Goal: Information Seeking & Learning: Learn about a topic

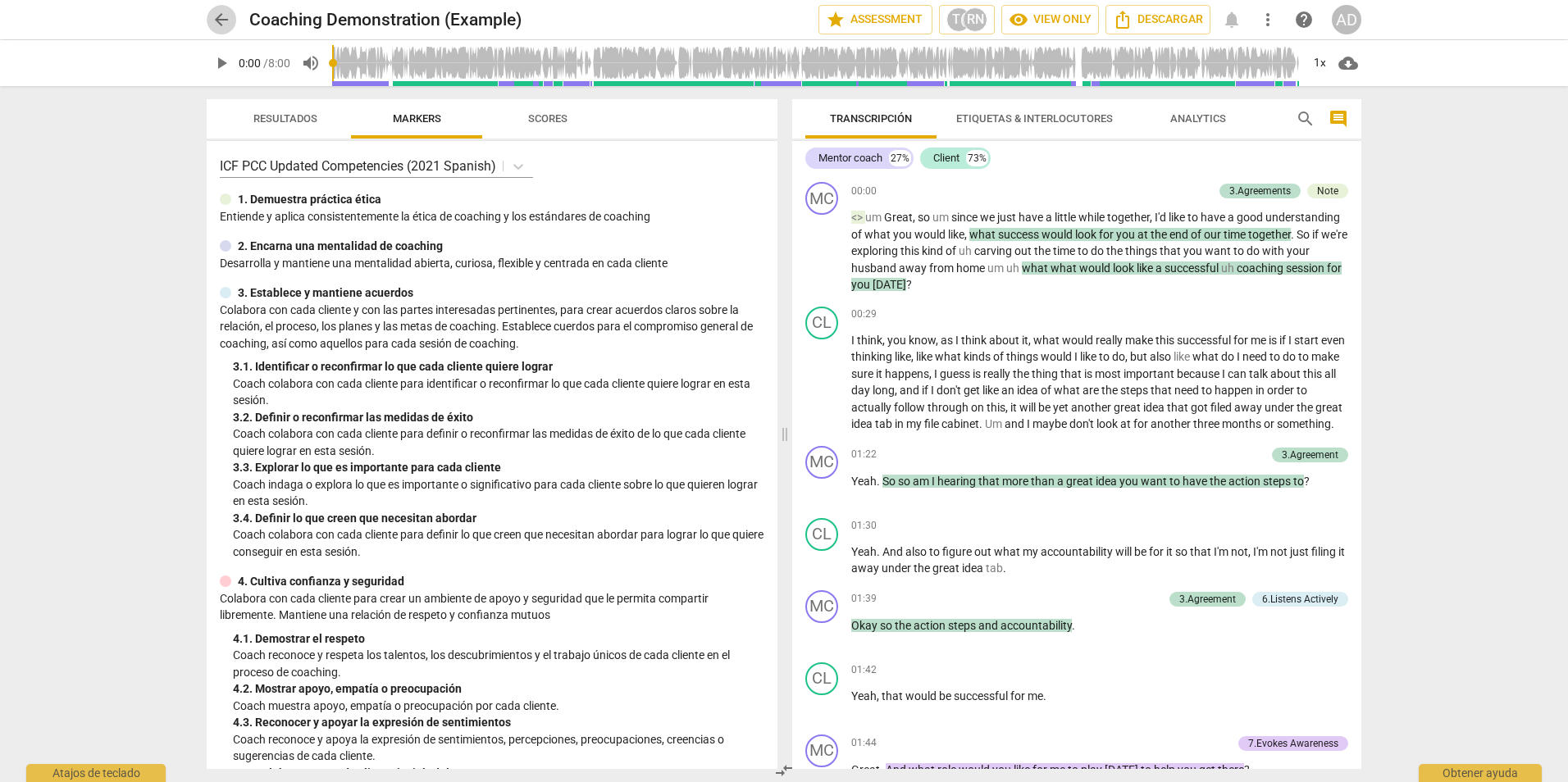
click at [216, 16] on span "arrow_back" at bounding box center [221, 19] width 20 height 20
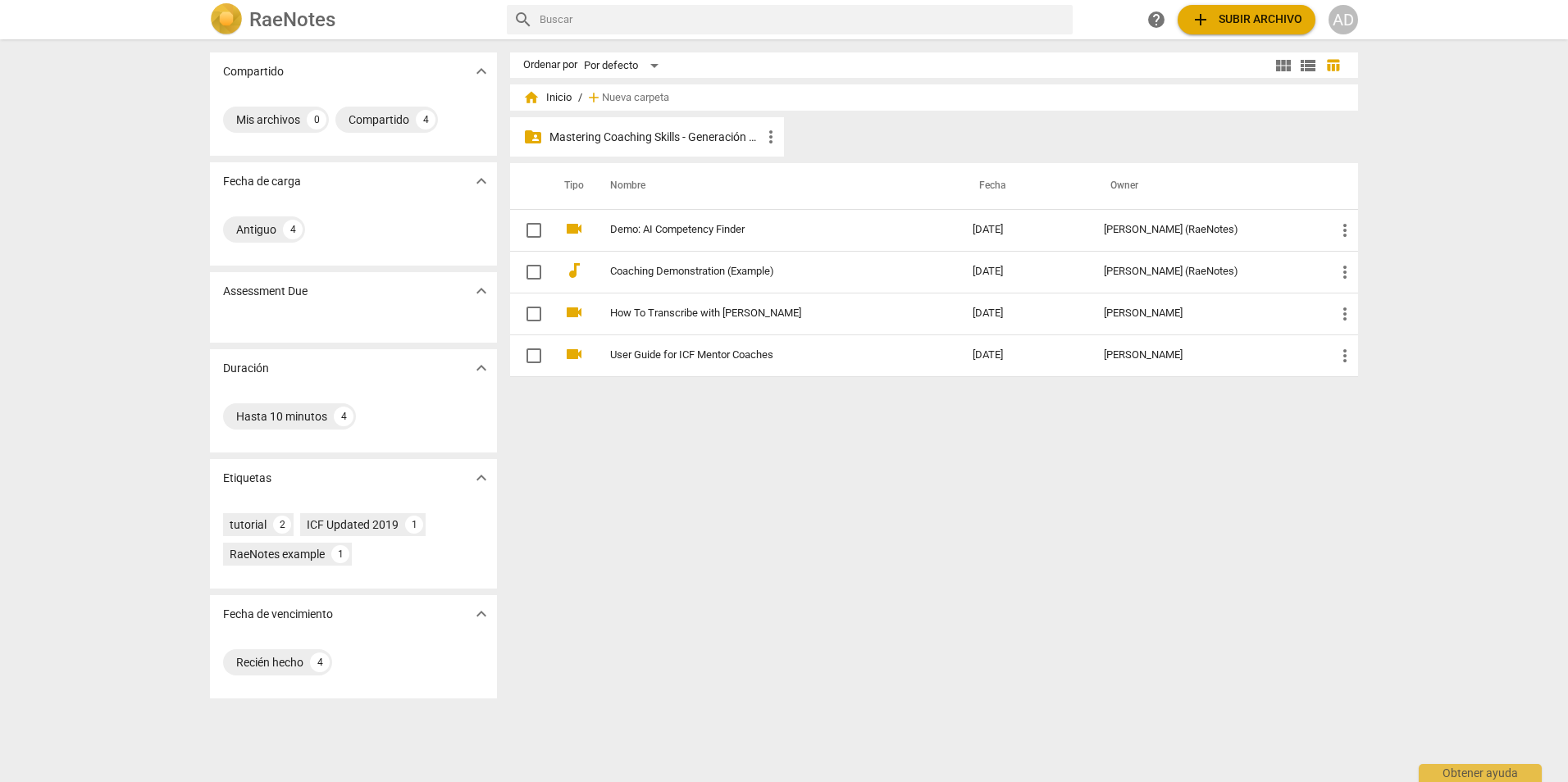
click at [648, 128] on p "Mastering Coaching Skills - Generación 32" at bounding box center [654, 137] width 211 height 17
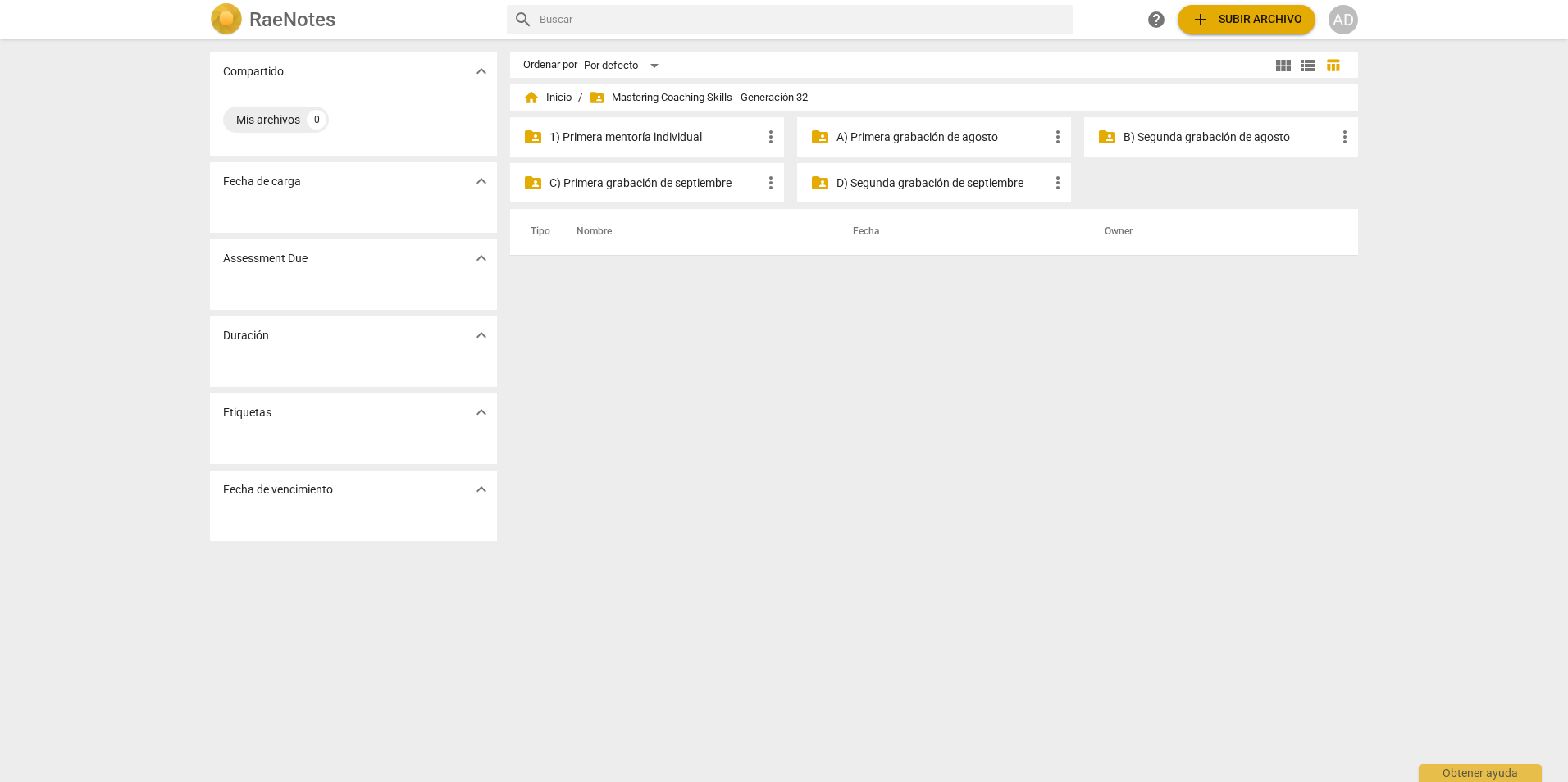
click at [931, 129] on p "A) Primera grabación de agosto" at bounding box center [941, 137] width 211 height 17
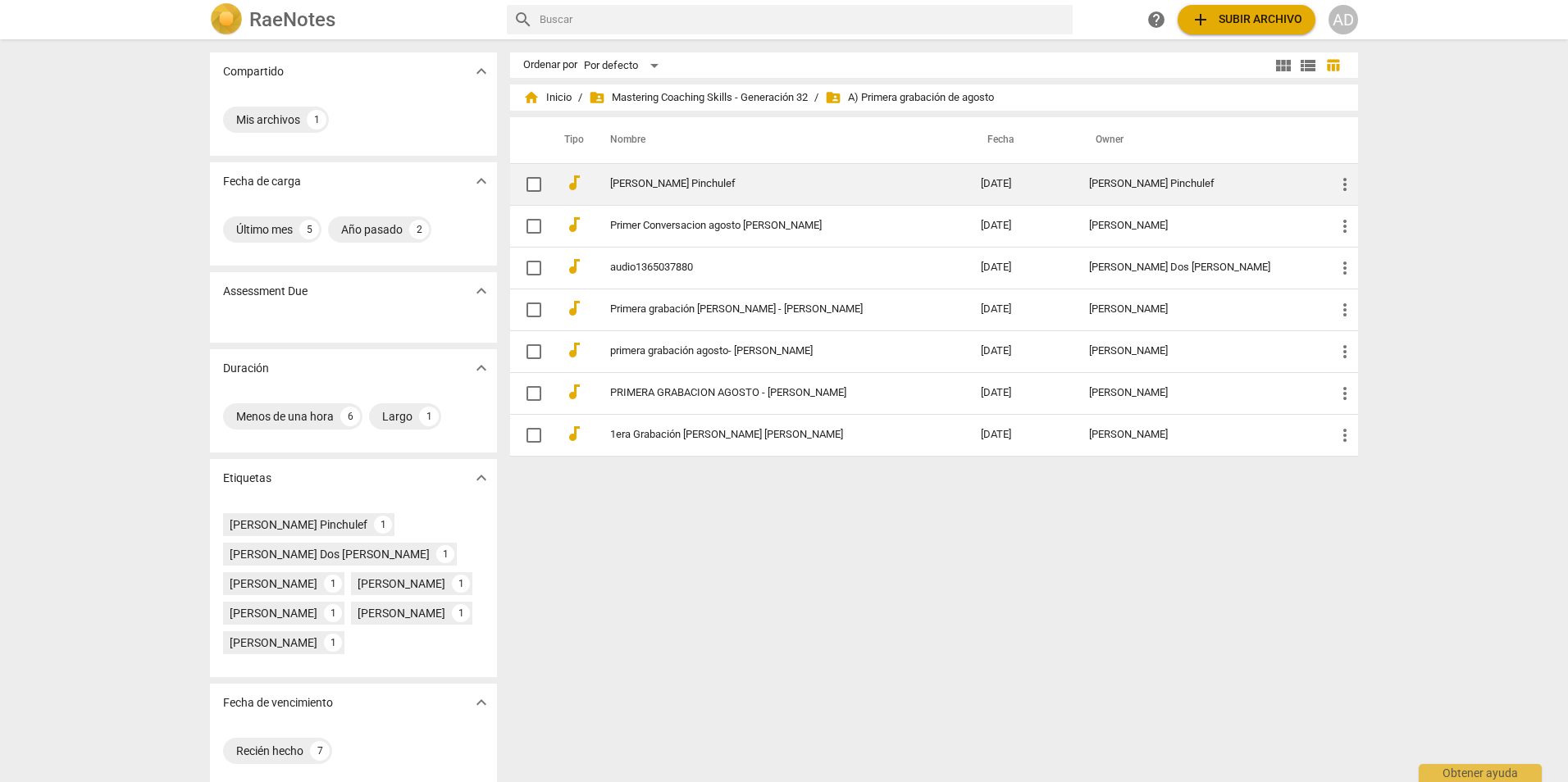
click at [721, 185] on link "[PERSON_NAME] Pinchulef" at bounding box center [765, 184] width 311 height 12
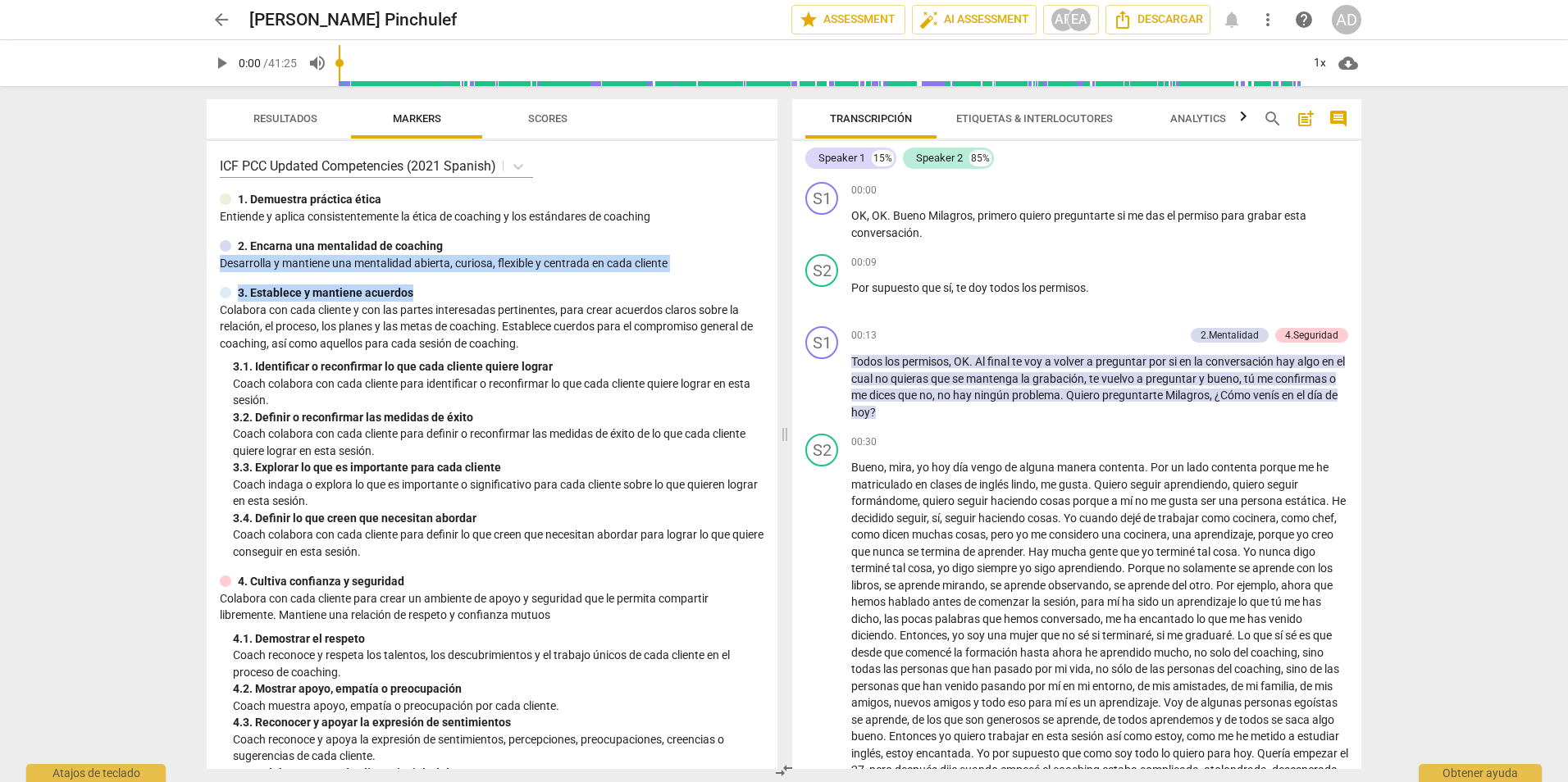
drag, startPoint x: 778, startPoint y: 248, endPoint x: 772, endPoint y: 282, distance: 34.5
click at [772, 282] on div "Resultados Markers Scores ICF PCC Updated Competencies (2021 Spanish) 1. Demues…" at bounding box center [488, 435] width 590 height 697
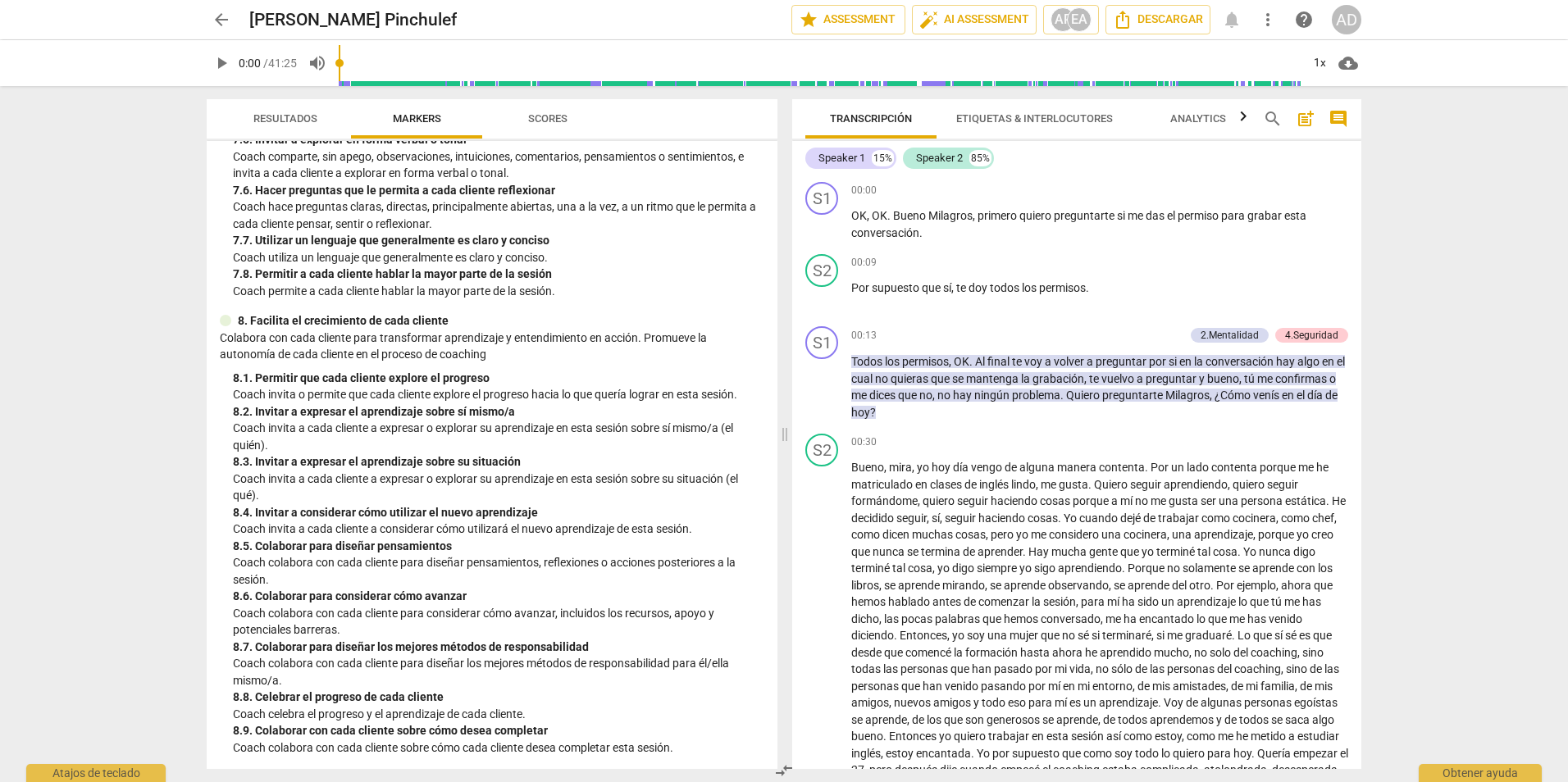
scroll to position [1584, 0]
